Goal: Check status: Check status

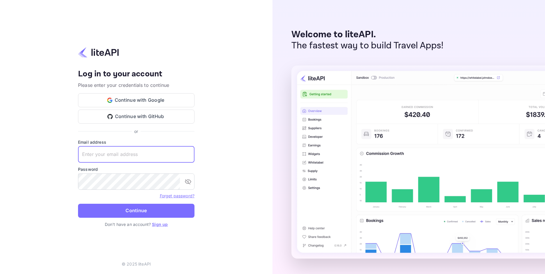
click at [156, 161] on input "text" at bounding box center [136, 154] width 116 height 16
paste input "[EMAIL_ADDRESS][DOMAIN_NAME]"
type input "[EMAIL_ADDRESS][DOMAIN_NAME]"
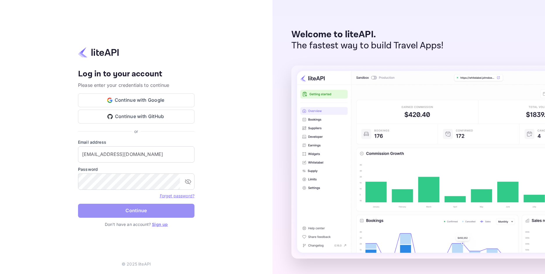
click at [143, 215] on button "Continue" at bounding box center [136, 211] width 116 height 14
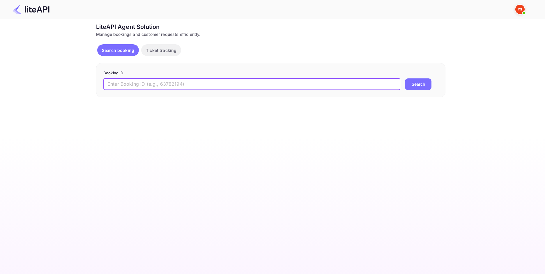
click at [183, 88] on input "text" at bounding box center [251, 84] width 297 height 12
paste input "8986428"
type input "8986428"
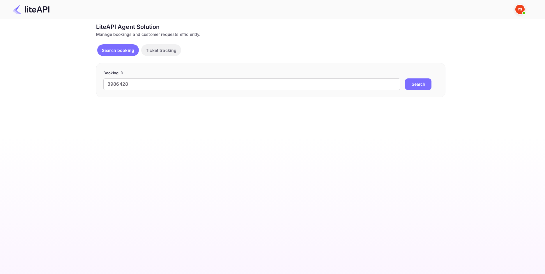
click at [414, 80] on button "Search" at bounding box center [418, 84] width 27 height 12
